Goal: Register for event/course

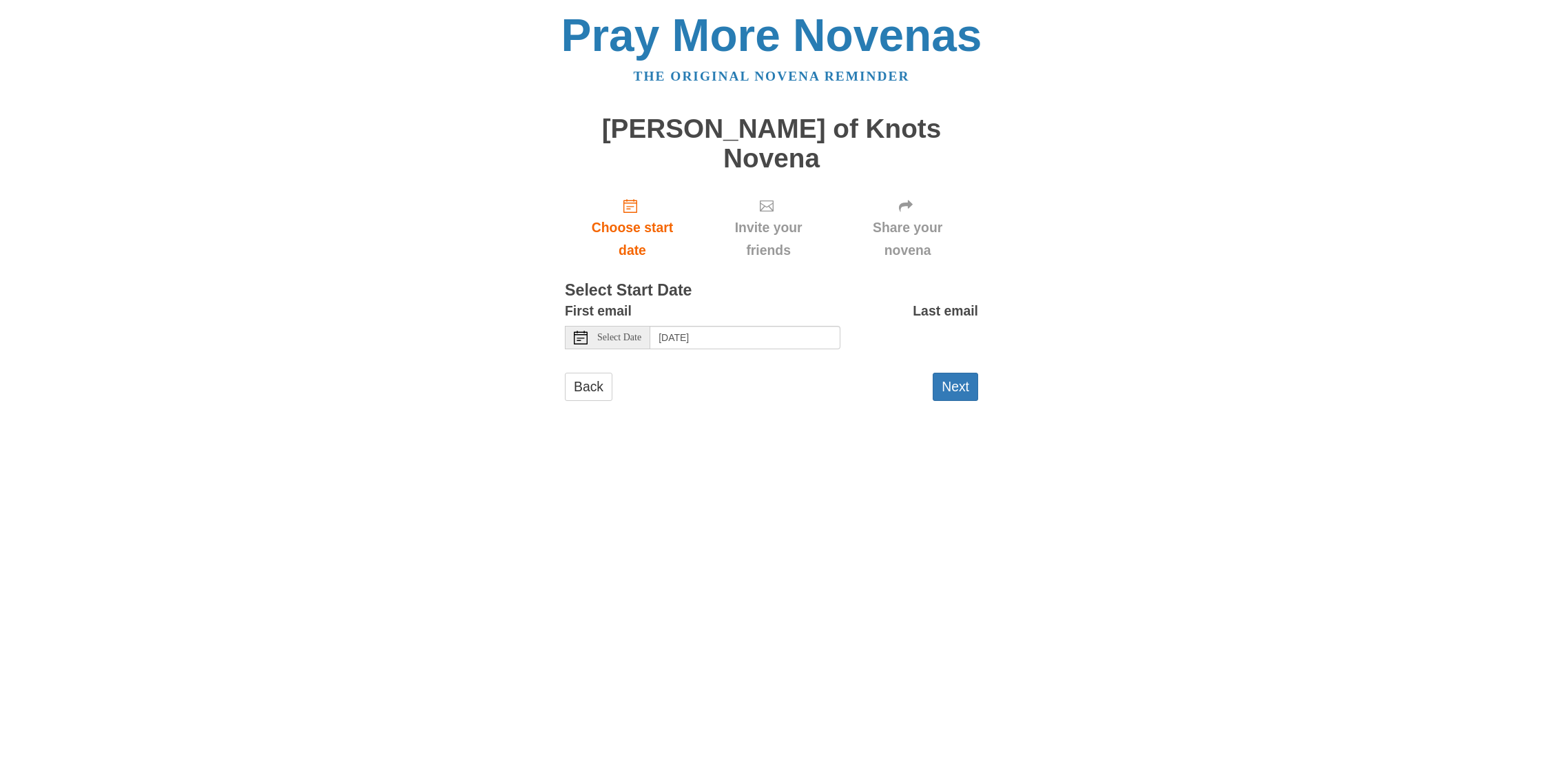
click at [637, 333] on span "Select Date" at bounding box center [619, 337] width 44 height 10
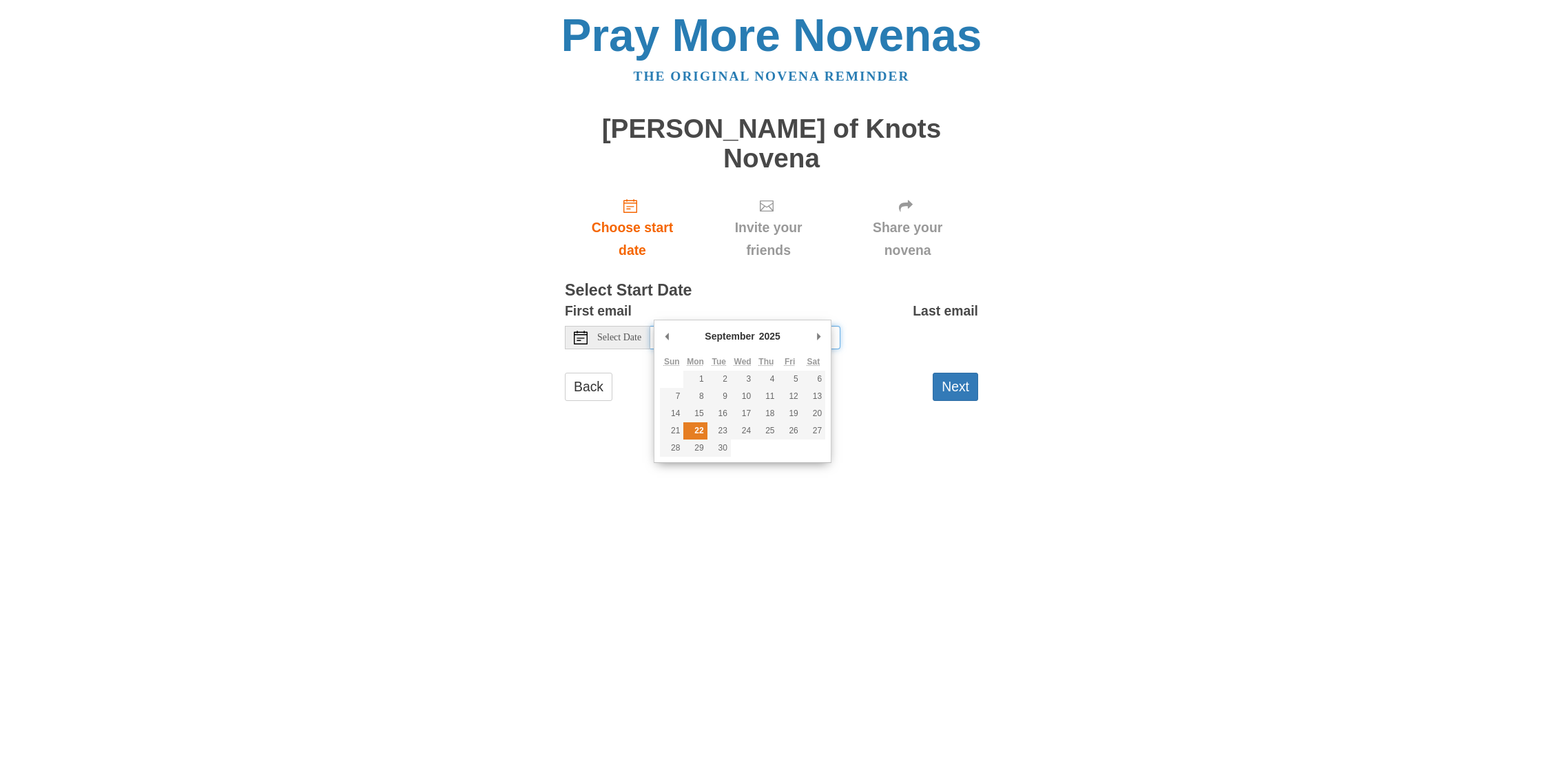
type input "[DATE]"
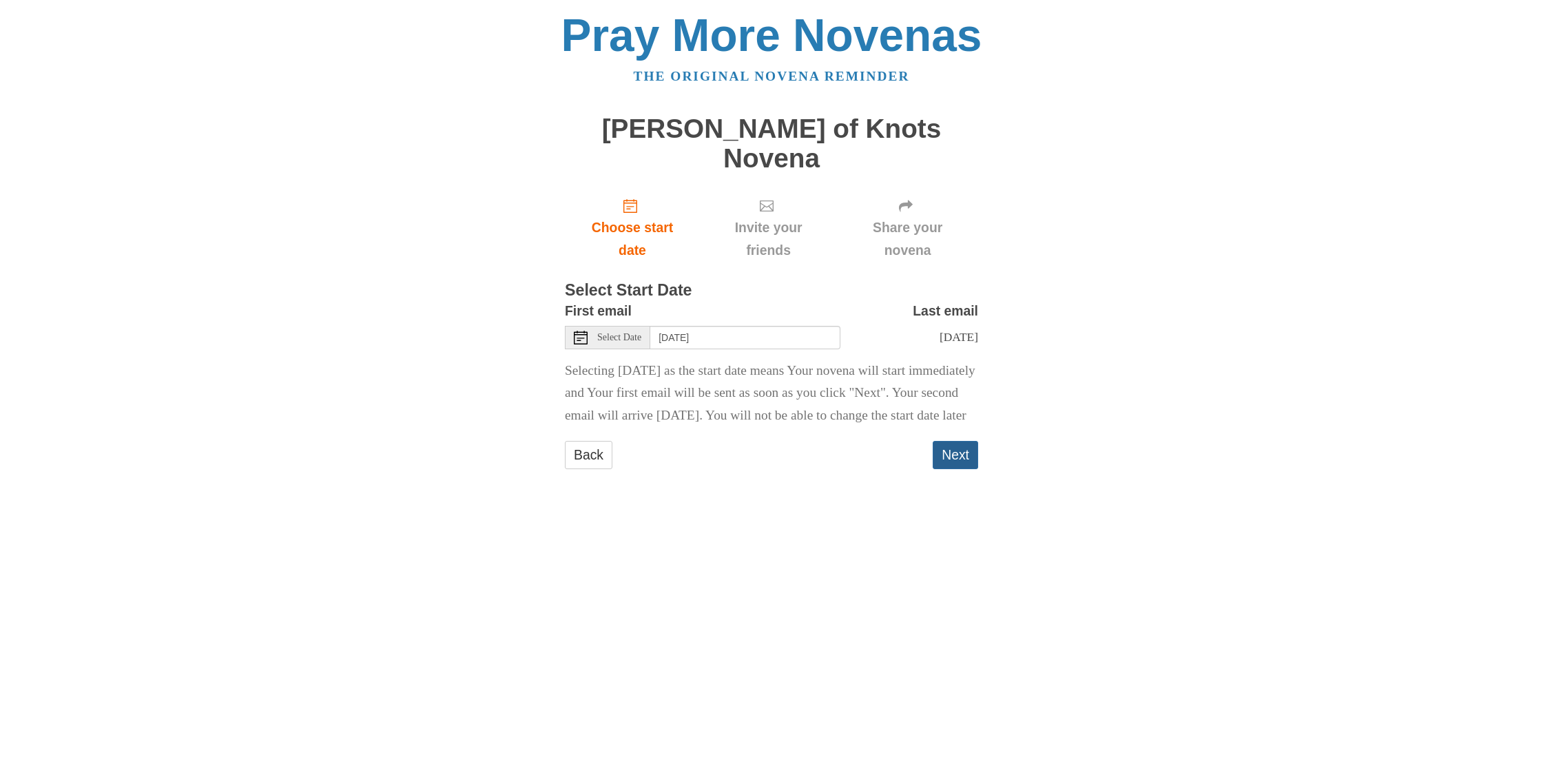
click at [962, 445] on button "Next" at bounding box center [956, 455] width 46 height 28
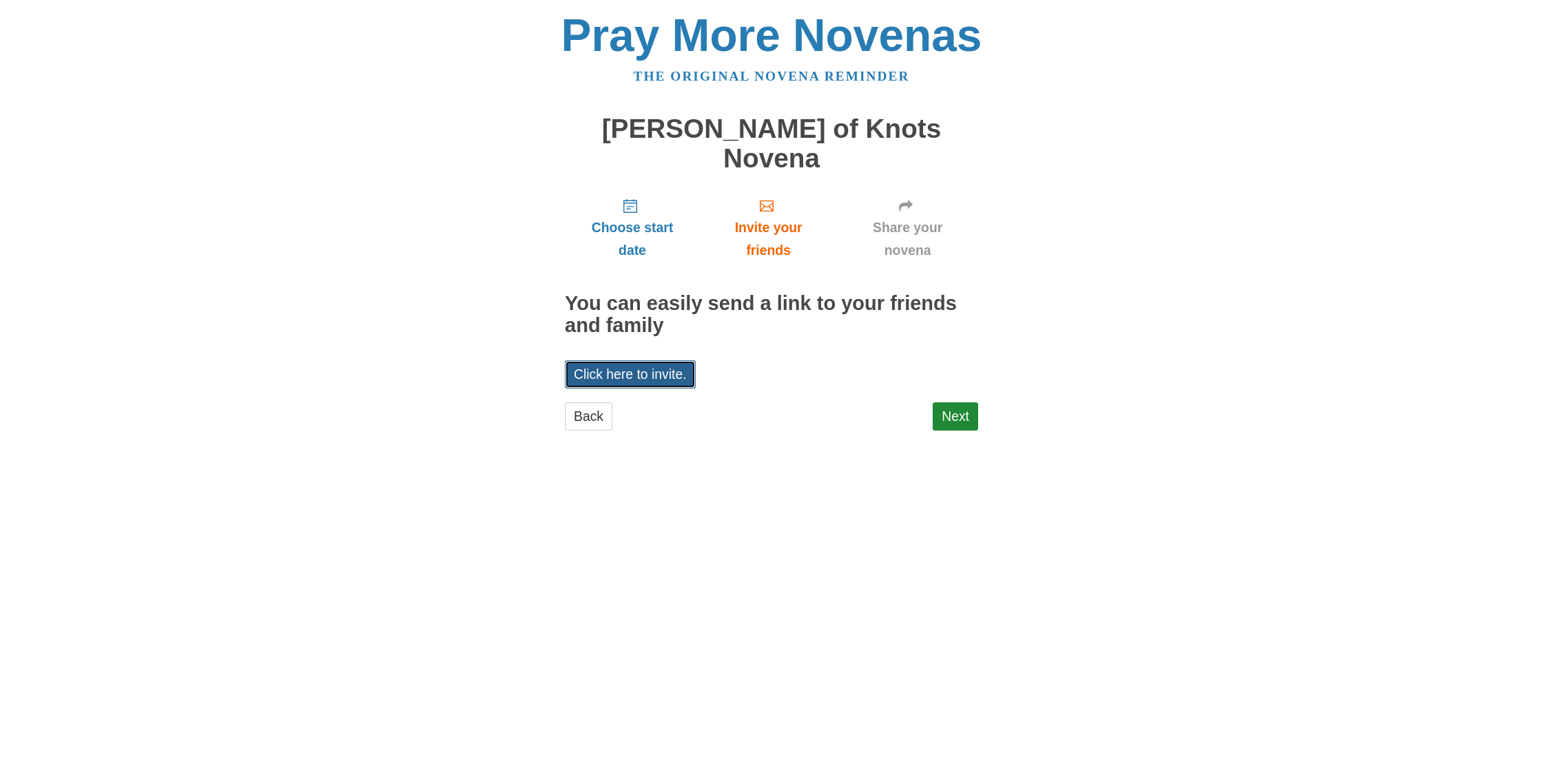
click at [661, 360] on link "Click here to invite." at bounding box center [630, 374] width 131 height 28
